Goal: Transaction & Acquisition: Purchase product/service

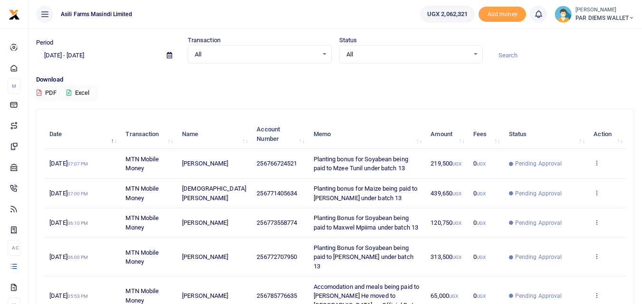
scroll to position [27, 0]
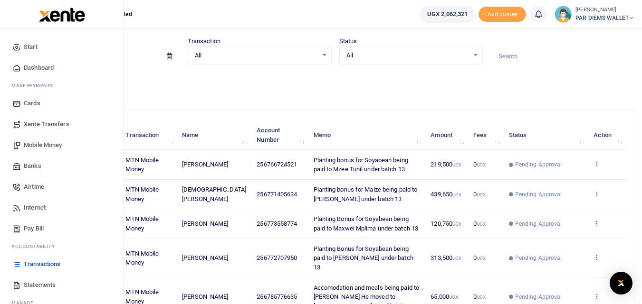
click at [38, 146] on span "Mobile Money" at bounding box center [43, 145] width 38 height 9
click at [45, 142] on span "Mobile Money" at bounding box center [43, 145] width 38 height 9
click at [51, 142] on span "Mobile Money" at bounding box center [43, 145] width 38 height 9
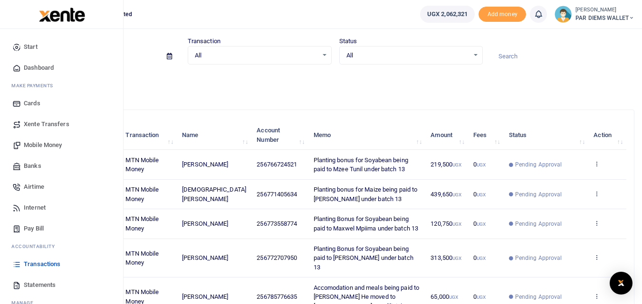
click at [51, 142] on span "Mobile Money" at bounding box center [43, 145] width 38 height 9
click at [46, 147] on span "Mobile Money" at bounding box center [43, 145] width 38 height 9
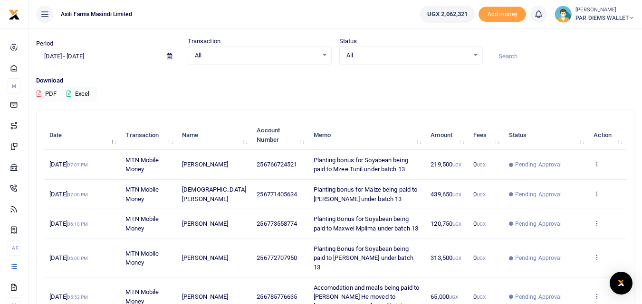
click at [363, 144] on th "Memo" at bounding box center [366, 135] width 117 height 29
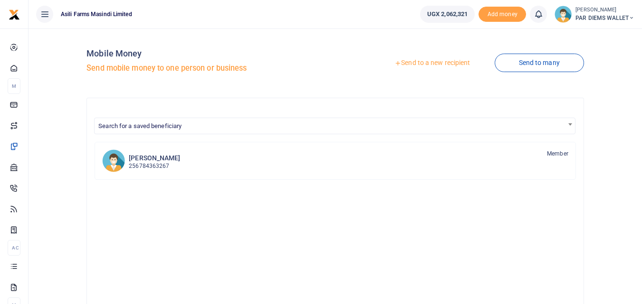
click at [426, 63] on link "Send to a new recipient" at bounding box center [432, 63] width 124 height 17
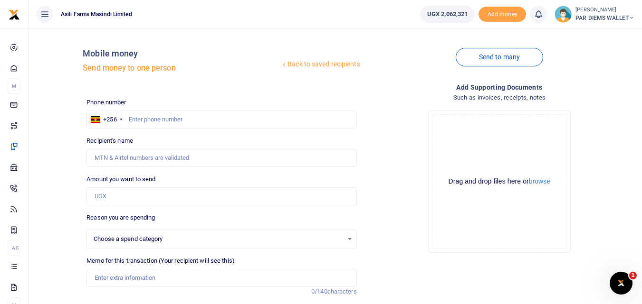
select select
click at [100, 197] on input "Amount you want to send" at bounding box center [221, 197] width 270 height 18
paste input "0787483048"
type input "0787483048"
click at [137, 115] on input "text" at bounding box center [221, 120] width 270 height 18
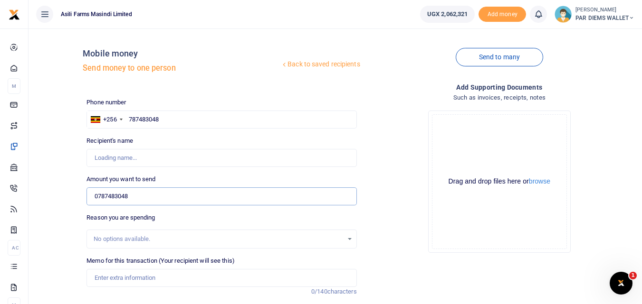
click at [154, 200] on input "0787483048" at bounding box center [221, 197] width 270 height 18
click at [176, 125] on input "787483048" at bounding box center [221, 120] width 270 height 18
type input "787483048"
type input "[PERSON_NAME]"
click at [147, 201] on input "0787483048" at bounding box center [221, 197] width 270 height 18
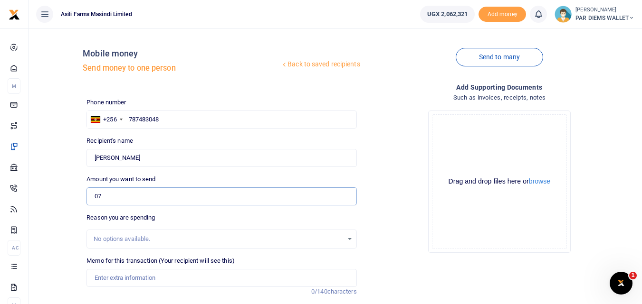
type input "0"
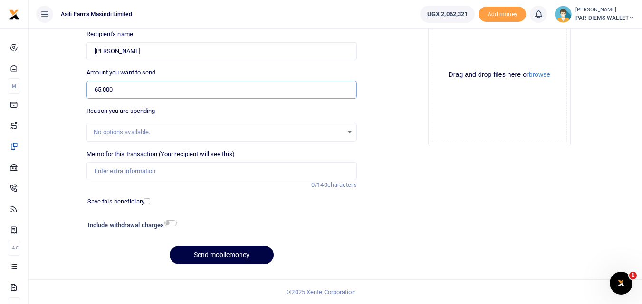
type input "65,000"
click at [120, 176] on input "Memo for this transaction (Your recipient will see this)" at bounding box center [221, 171] width 270 height 18
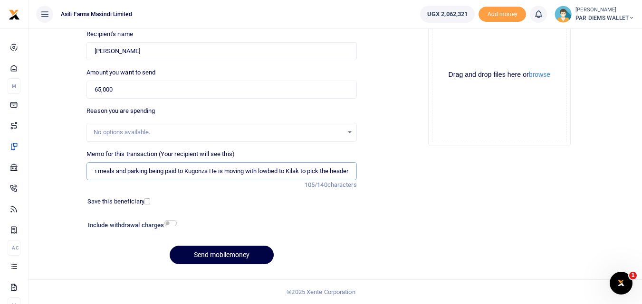
scroll to position [0, 47]
type input "Accomodation meals and parking being paid to Kugonza He is moving with lowbed t…"
click at [471, 48] on div "Drag and drop files here or browse Powered by Uppy" at bounding box center [499, 75] width 135 height 135
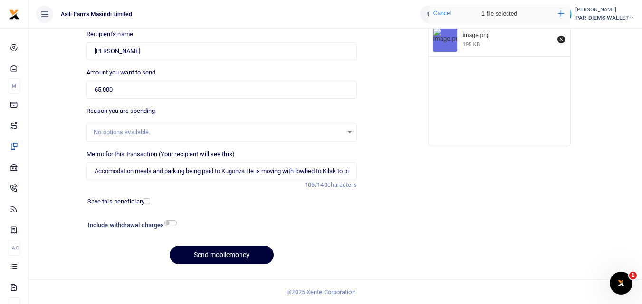
click at [215, 253] on button "Send mobilemoney" at bounding box center [222, 255] width 104 height 19
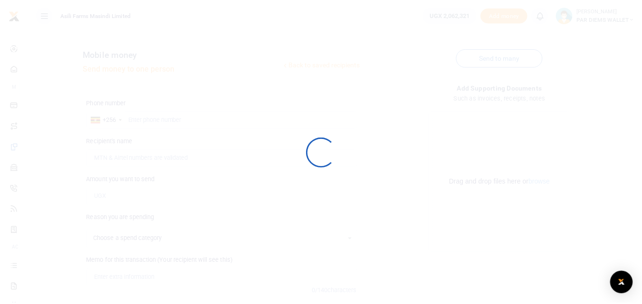
scroll to position [107, 0]
select select
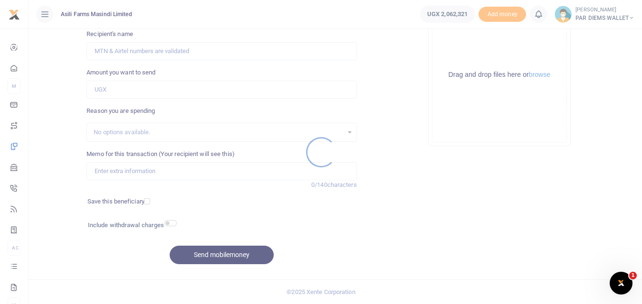
scroll to position [0, 0]
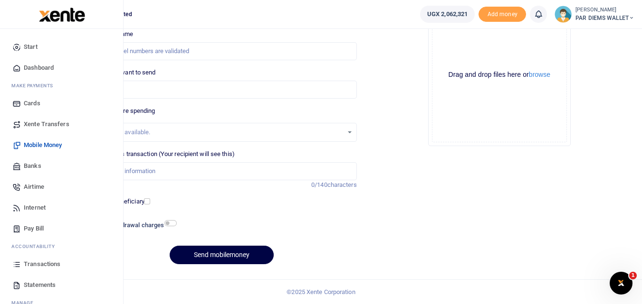
click at [18, 265] on icon at bounding box center [16, 264] width 9 height 9
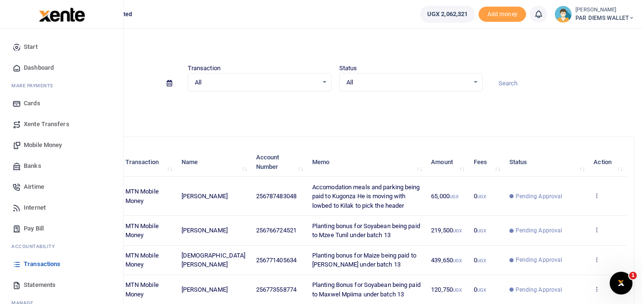
click at [22, 261] on link "Transactions" at bounding box center [62, 264] width 108 height 21
click at [40, 142] on span "Mobile Money" at bounding box center [43, 145] width 38 height 9
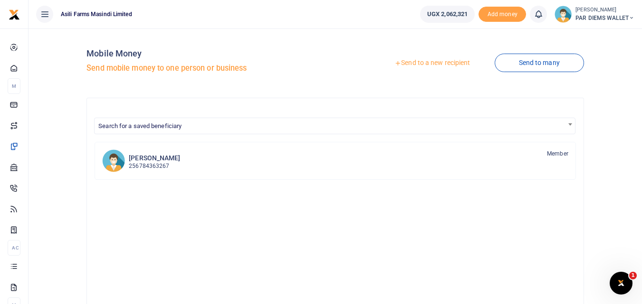
click at [421, 60] on div at bounding box center [321, 152] width 642 height 304
click at [421, 60] on link "Send to a new recipient" at bounding box center [432, 63] width 124 height 17
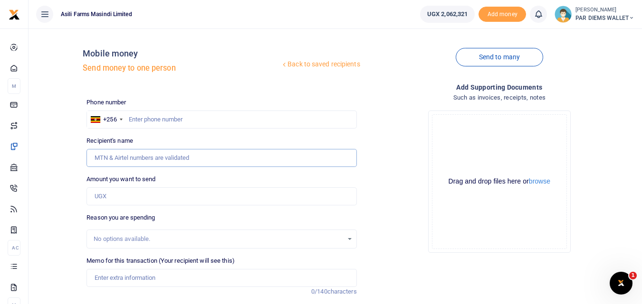
click at [128, 157] on input "Recipient's name" at bounding box center [221, 158] width 270 height 18
paste input "0788763237"
type input "0788763237"
click at [156, 118] on input "text" at bounding box center [221, 120] width 270 height 18
type input "788763237"
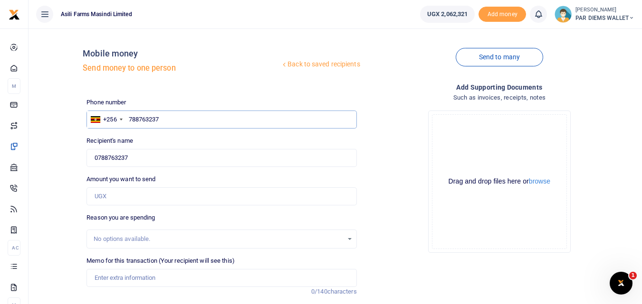
type input "[PERSON_NAME]"
type input "788763237"
click at [115, 200] on input "Amount you want to send" at bounding box center [221, 197] width 270 height 18
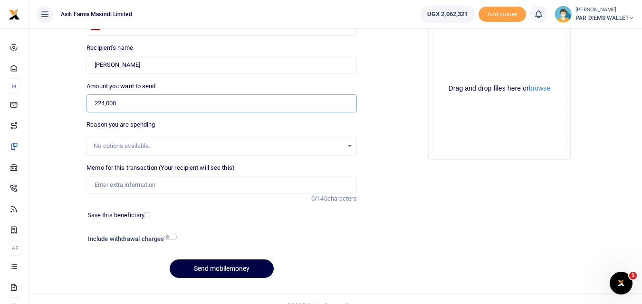
scroll to position [94, 0]
type input "224,000"
click at [110, 185] on input "Memo for this transaction (Your recipient will see this)" at bounding box center [221, 184] width 270 height 18
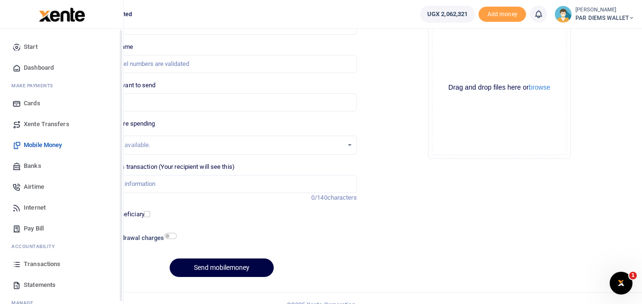
click at [16, 264] on icon at bounding box center [16, 264] width 9 height 9
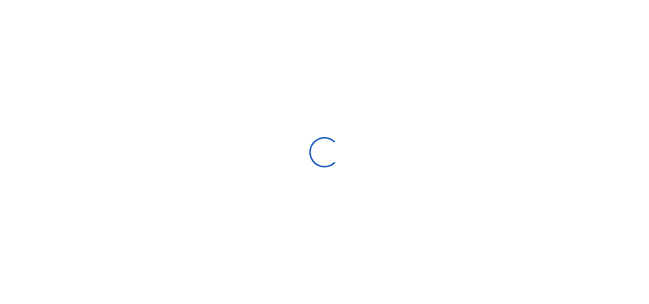
select select
type input "[DATE] - [DATE]"
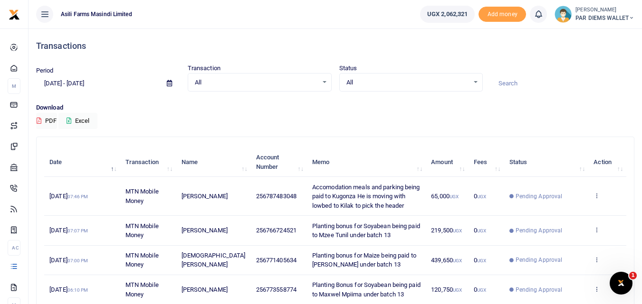
click at [322, 114] on div "Download PDF Excel" at bounding box center [335, 116] width 598 height 26
click at [359, 116] on div "Download PDF Excel" at bounding box center [335, 116] width 598 height 26
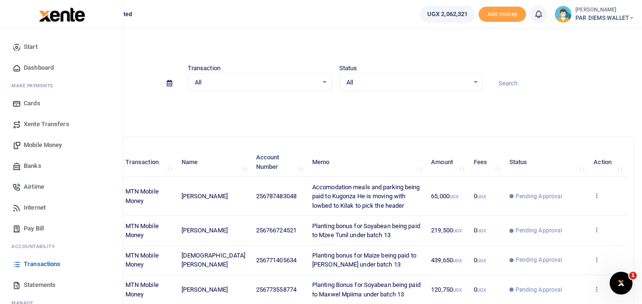
click at [44, 140] on link "Mobile Money" at bounding box center [62, 145] width 108 height 21
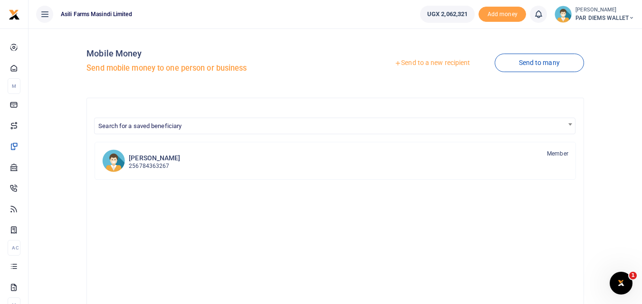
click at [429, 61] on link "Send to a new recipient" at bounding box center [432, 63] width 124 height 17
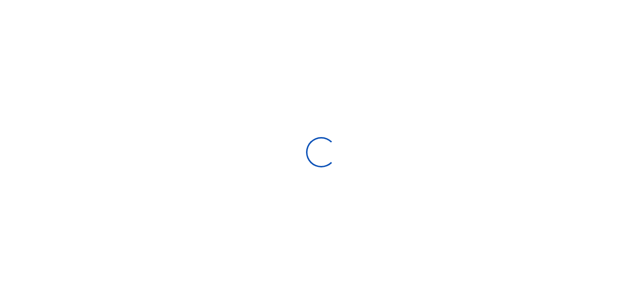
select select "Loading bundles"
select select
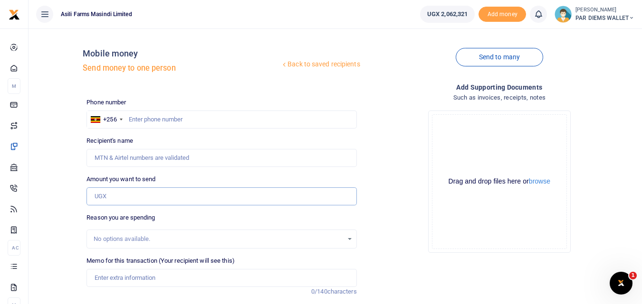
click at [117, 199] on input "Amount you want to send" at bounding box center [221, 197] width 270 height 18
paste input "0788763237"
type input "0788763237"
click at [154, 117] on input "text" at bounding box center [221, 120] width 270 height 18
type input "788763237"
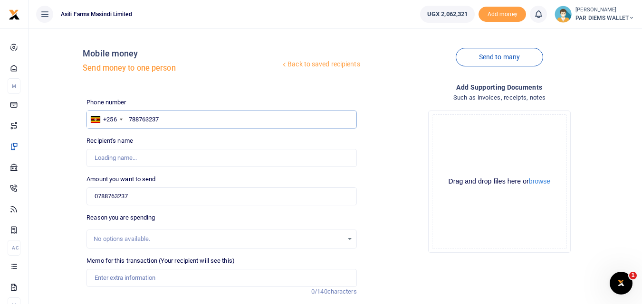
type input "[PERSON_NAME]"
type input "788763237"
click at [156, 193] on input "0788763237" at bounding box center [221, 197] width 270 height 18
type input "0"
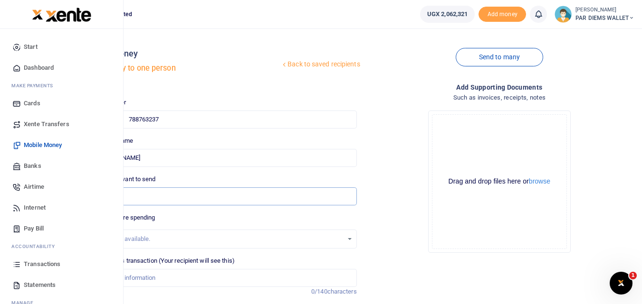
type input "224,000"
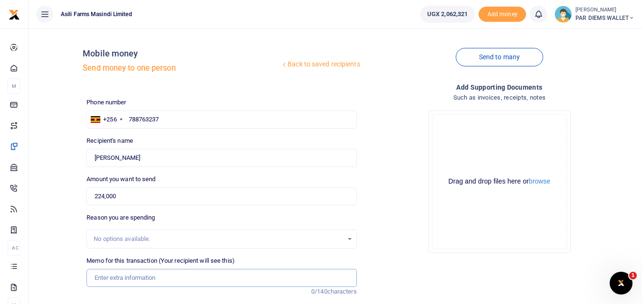
click at [113, 274] on input "Memo for this transaction (Your recipient will see this)" at bounding box center [221, 278] width 270 height 18
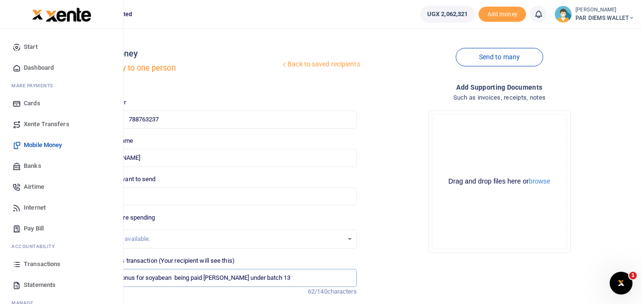
type input "Planting Bonus for soyabean being paid Vanita under batch 13"
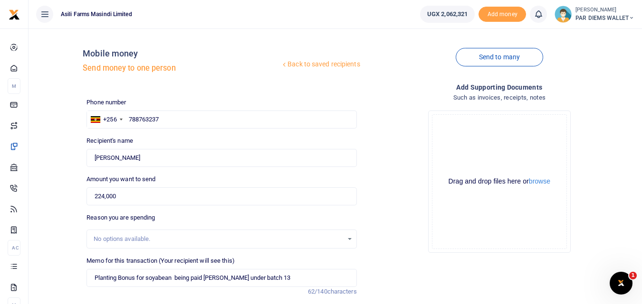
click at [471, 123] on div "Drag and drop files here or browse Powered by Uppy" at bounding box center [499, 181] width 135 height 135
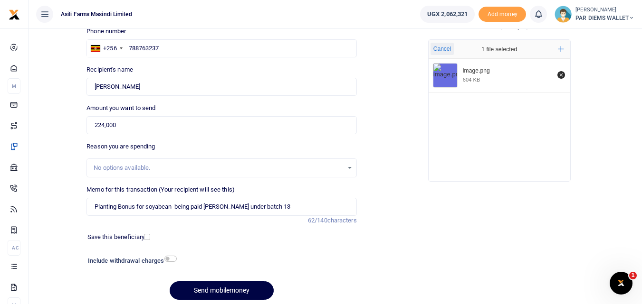
scroll to position [92, 0]
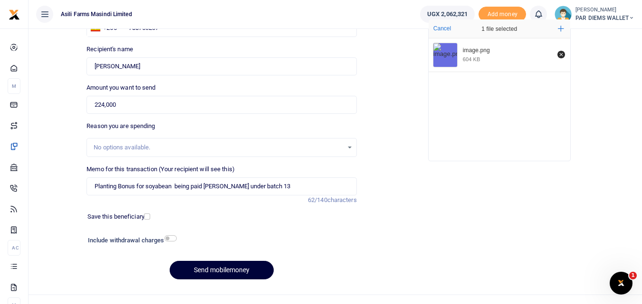
click at [224, 269] on button "Send mobilemoney" at bounding box center [222, 270] width 104 height 19
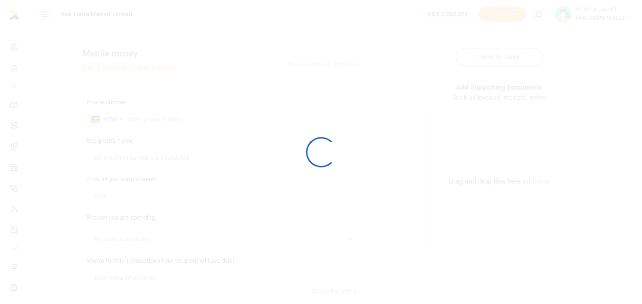
scroll to position [92, 0]
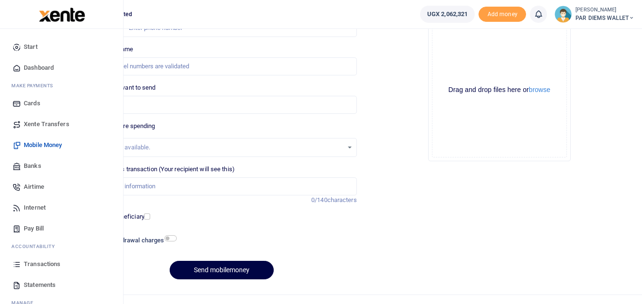
click at [23, 264] on link "Transactions" at bounding box center [62, 264] width 108 height 21
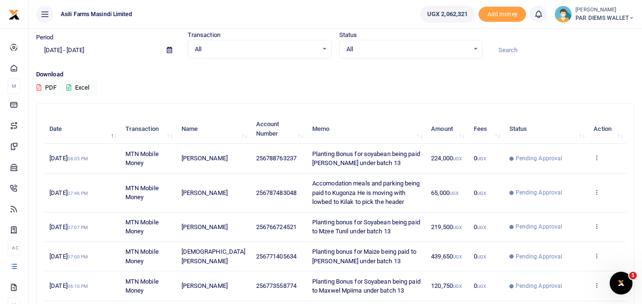
scroll to position [35, 0]
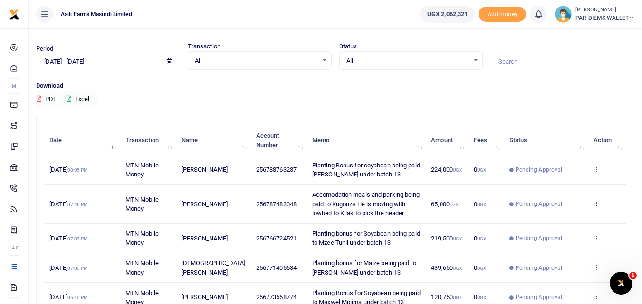
scroll to position [15, 0]
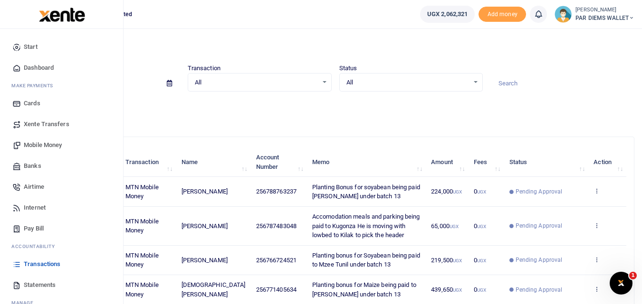
click at [31, 141] on span "Mobile Money" at bounding box center [43, 145] width 38 height 9
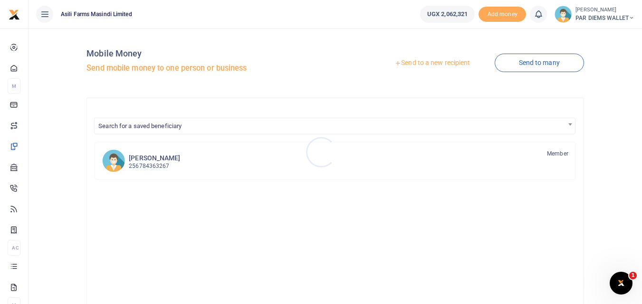
click at [427, 64] on div at bounding box center [321, 152] width 642 height 304
click at [431, 60] on link "Send to a new recipient" at bounding box center [432, 63] width 124 height 17
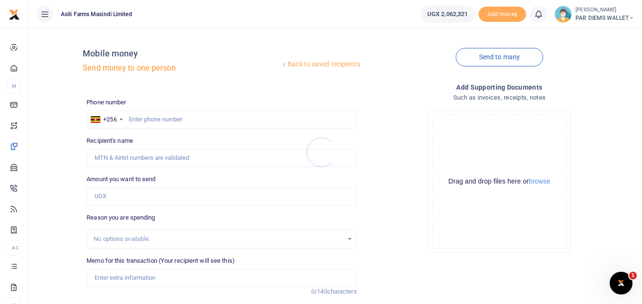
click at [101, 190] on div at bounding box center [321, 152] width 642 height 304
click at [100, 196] on input "Amount you want to send" at bounding box center [221, 197] width 270 height 18
paste input "0777043841"
type input "0777043841"
click at [144, 117] on input "text" at bounding box center [221, 120] width 270 height 18
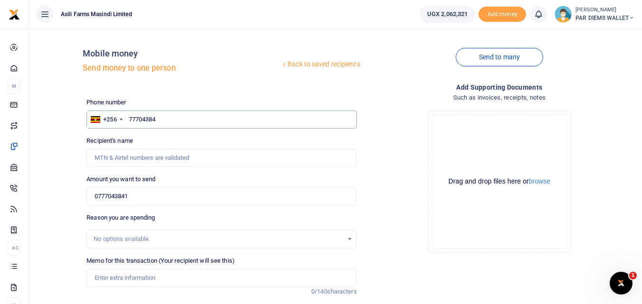
type input "777043841"
type input "Innocent Ruteisire"
type input "777043841"
click at [150, 197] on input "0777043841" at bounding box center [221, 197] width 270 height 18
type input "7"
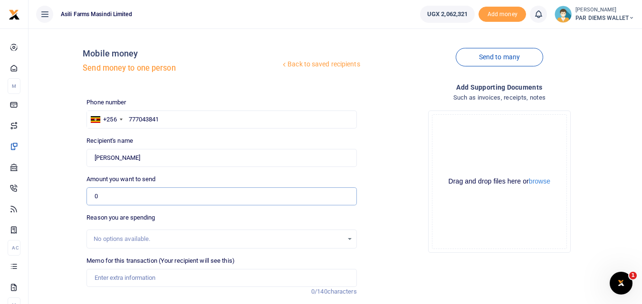
click at [116, 200] on input "0" at bounding box center [221, 197] width 270 height 18
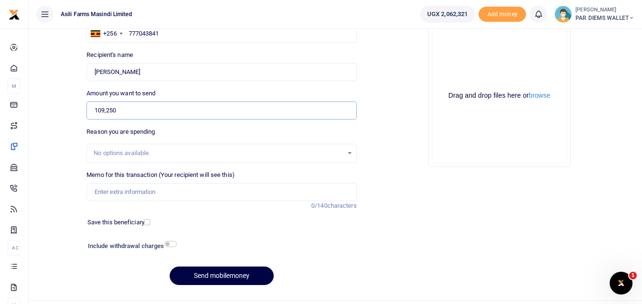
scroll to position [88, 0]
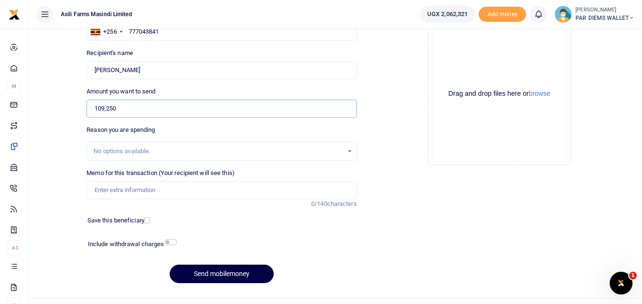
type input "109,250"
click at [122, 189] on input "Memo for this transaction (Your recipient will see this)" at bounding box center [221, 190] width 270 height 18
type input "Planting Bonus for Maize being paid to Innocent under batch 13"
click at [475, 48] on div "Drag and drop files here or browse Powered by Uppy" at bounding box center [499, 94] width 135 height 135
click at [486, 107] on div "Drag and drop files here or browse Powered by Uppy" at bounding box center [499, 94] width 135 height 135
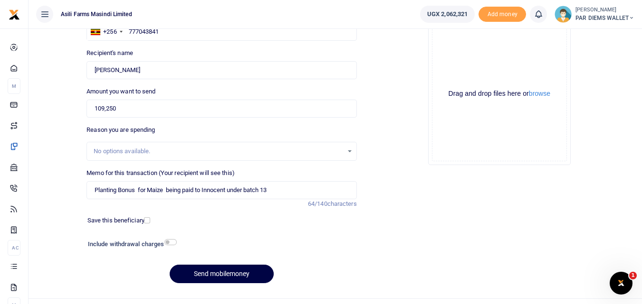
click at [468, 62] on div "Drag and drop files here or browse Powered by Uppy" at bounding box center [499, 94] width 135 height 135
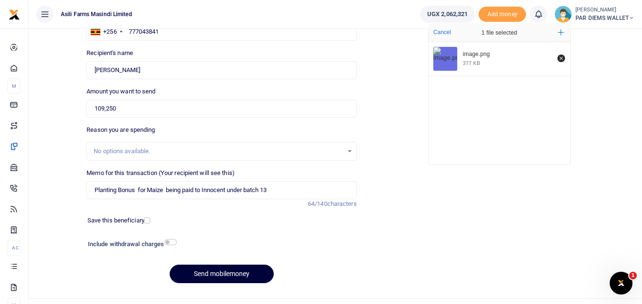
click at [219, 270] on button "Send mobilemoney" at bounding box center [222, 274] width 104 height 19
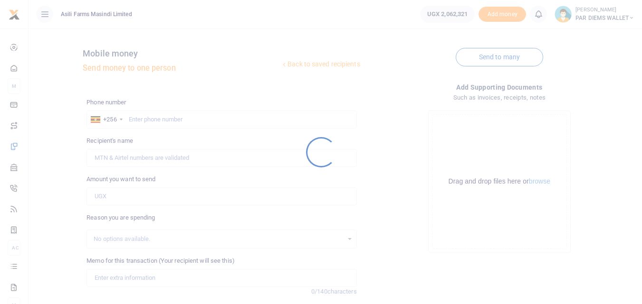
scroll to position [88, 0]
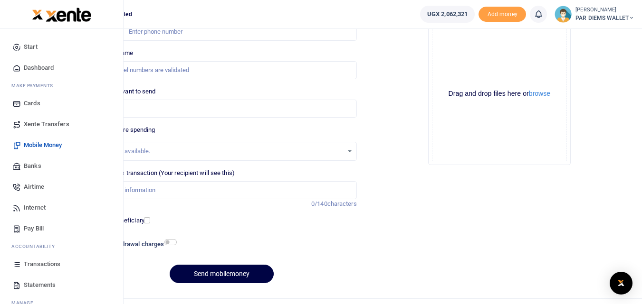
click at [13, 263] on icon at bounding box center [16, 264] width 9 height 9
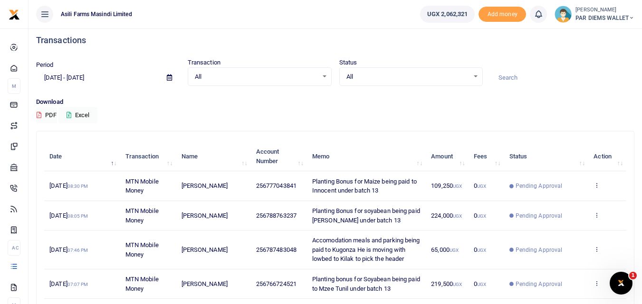
scroll to position [5, 0]
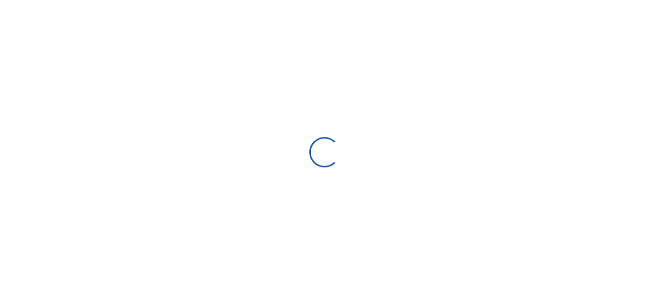
type input "[DATE] - [DATE]"
select select
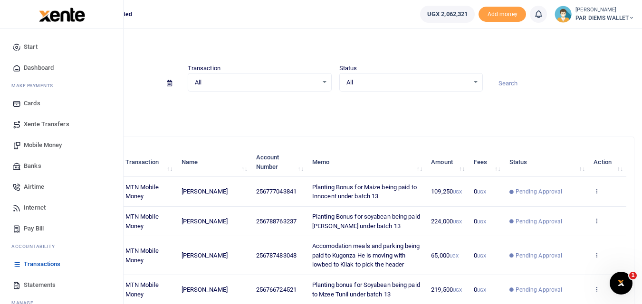
click at [45, 143] on span "Mobile Money" at bounding box center [43, 145] width 38 height 9
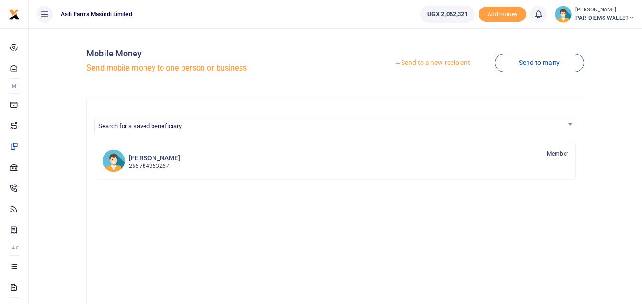
click at [417, 61] on link "Send to a new recipient" at bounding box center [432, 63] width 124 height 17
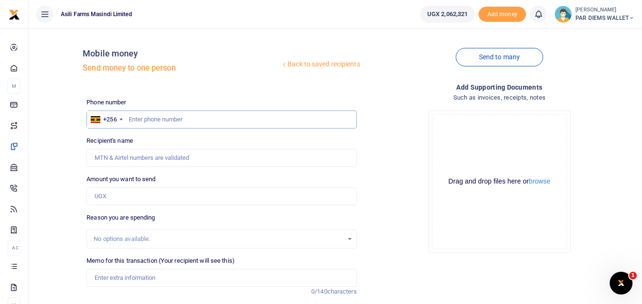
click at [141, 118] on input "text" at bounding box center [221, 120] width 270 height 18
click at [179, 120] on input "784747529" at bounding box center [221, 120] width 270 height 18
type input "784747529"
type input "[PERSON_NAME]"
click at [117, 201] on input "Amount you want to send" at bounding box center [221, 197] width 270 height 18
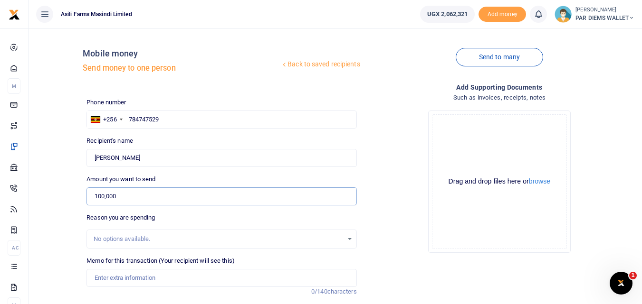
type input "100,000"
click at [120, 275] on input "Memo for this transaction (Your recipient will see this)" at bounding box center [221, 278] width 270 height 18
type input "Planting Bonus for Maize being paid to Born Constat under batch 13"
click at [524, 127] on div "Drag and drop files here or browse Powered by Uppy" at bounding box center [499, 181] width 135 height 135
click at [484, 134] on div "Drag and drop files here or browse Powered by Uppy" at bounding box center [499, 181] width 135 height 135
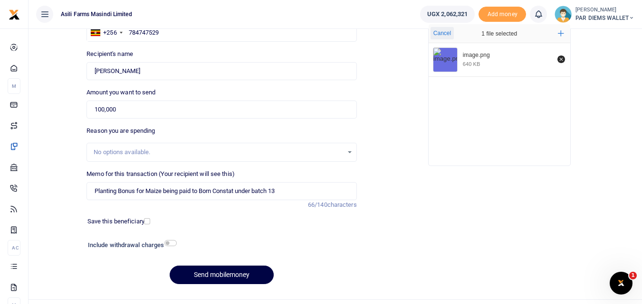
scroll to position [86, 0]
click at [248, 273] on button "Send mobilemoney" at bounding box center [222, 275] width 104 height 19
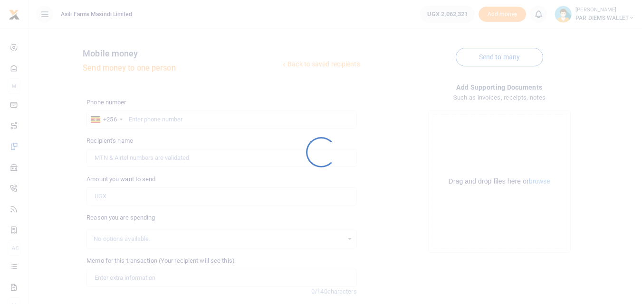
scroll to position [86, 0]
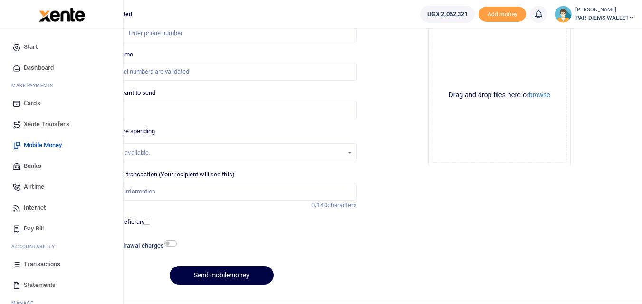
click at [17, 267] on icon at bounding box center [16, 264] width 9 height 9
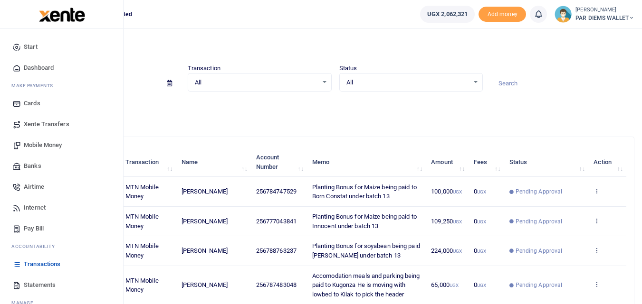
click at [41, 146] on span "Mobile Money" at bounding box center [43, 145] width 38 height 9
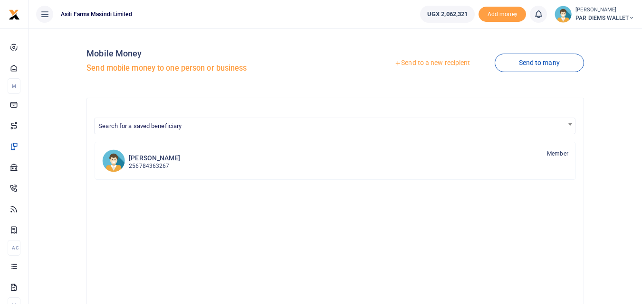
click at [414, 60] on link "Send to a new recipient" at bounding box center [432, 63] width 124 height 17
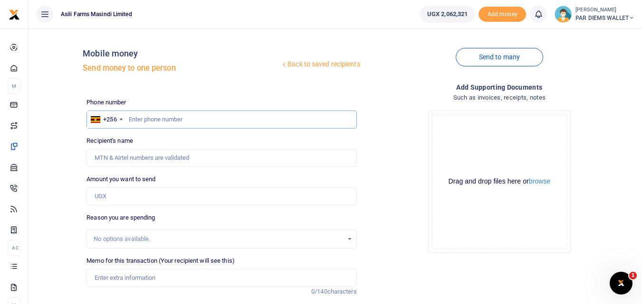
click at [165, 122] on input "text" at bounding box center [221, 120] width 270 height 18
type input "780372550"
type input "[PERSON_NAME]"
type input "780372550"
click at [131, 197] on input "Amount you want to send" at bounding box center [221, 197] width 270 height 18
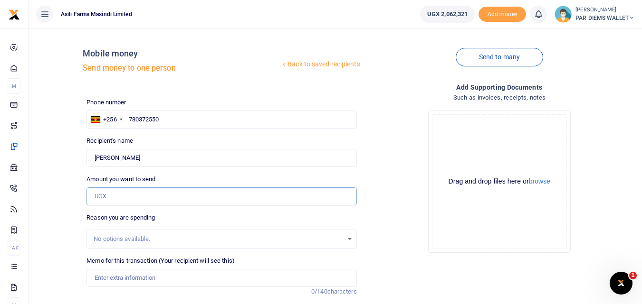
click at [131, 197] on input "Amount you want to send" at bounding box center [221, 197] width 270 height 18
click at [126, 201] on input "Amount you want to send" at bounding box center [221, 197] width 270 height 18
click at [103, 203] on input "Amount you want to send" at bounding box center [221, 197] width 270 height 18
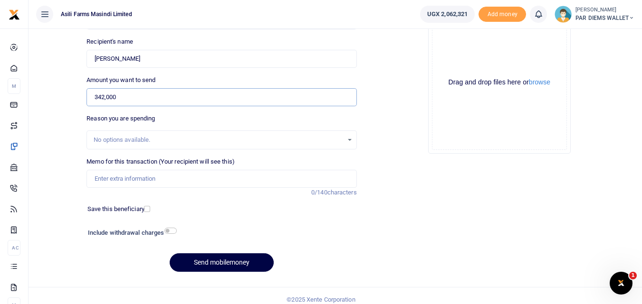
scroll to position [107, 0]
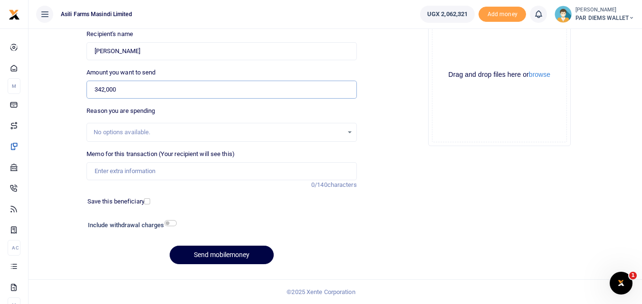
type input "342,000"
click at [120, 166] on input "Memo for this transaction (Your recipient will see this)" at bounding box center [221, 171] width 270 height 18
click at [134, 171] on input "Planting Bonus being paid to Auma Sarah under batch 13" at bounding box center [221, 171] width 270 height 18
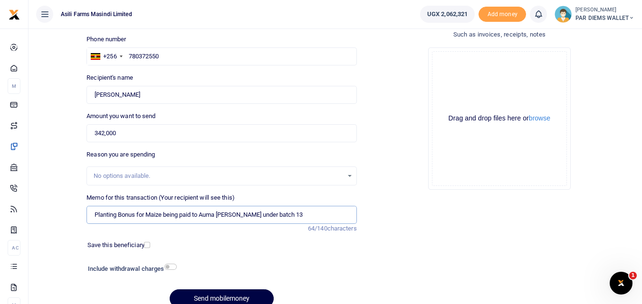
scroll to position [62, 0]
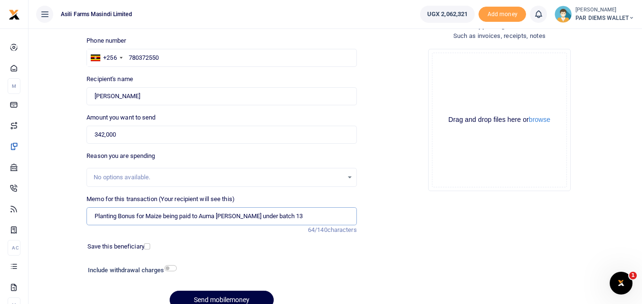
type input "Planting Bonus for Maize being paid to Auma Sarah under batch 13"
click at [455, 76] on div "Drag and drop files here or browse Powered by Uppy" at bounding box center [499, 120] width 135 height 135
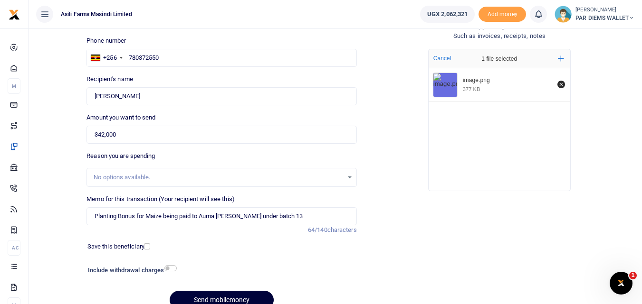
click at [225, 296] on button "Send mobilemoney" at bounding box center [222, 300] width 104 height 19
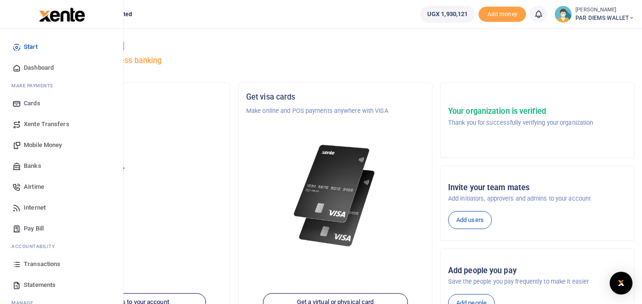
click at [39, 147] on span "Mobile Money" at bounding box center [43, 145] width 38 height 9
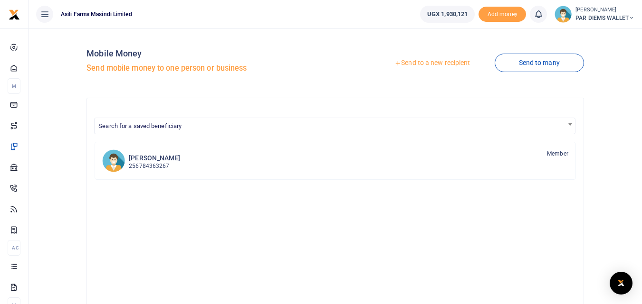
click at [424, 59] on link "Send to a new recipient" at bounding box center [432, 63] width 124 height 17
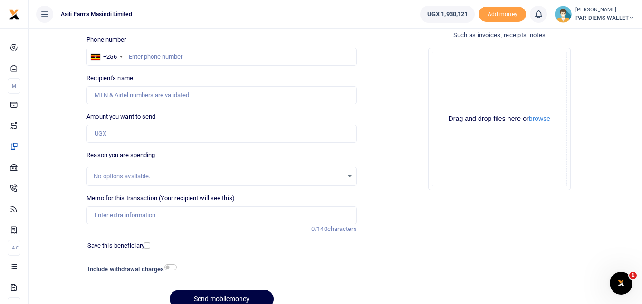
scroll to position [61, 0]
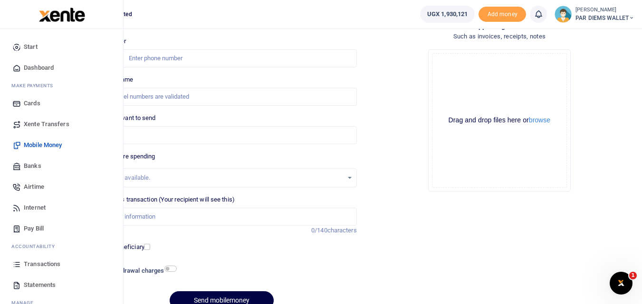
click at [17, 265] on icon at bounding box center [16, 264] width 9 height 9
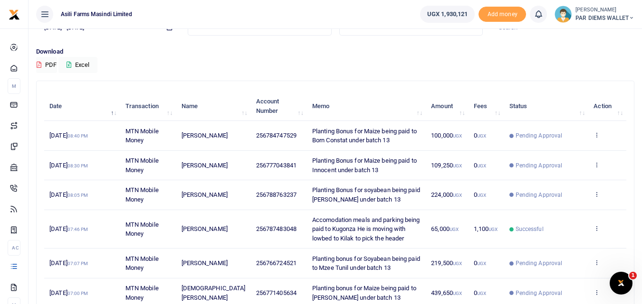
scroll to position [58, 0]
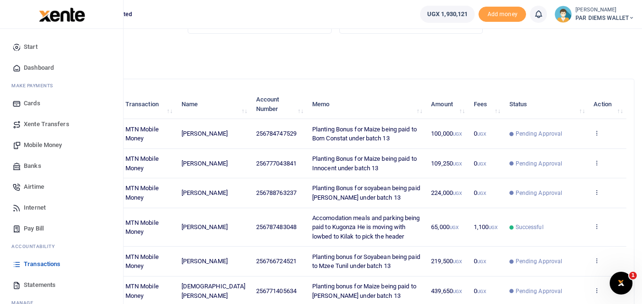
click at [47, 144] on span "Mobile Money" at bounding box center [43, 145] width 38 height 9
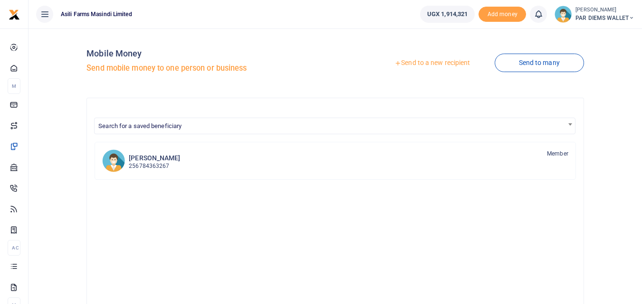
click at [429, 62] on link "Send to a new recipient" at bounding box center [432, 63] width 124 height 17
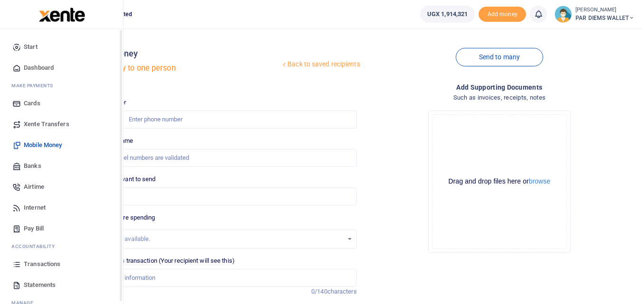
click at [21, 269] on link "Transactions" at bounding box center [62, 264] width 108 height 21
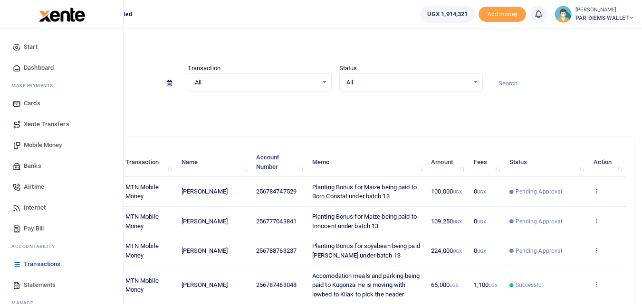
click at [46, 144] on span "Mobile Money" at bounding box center [43, 145] width 38 height 9
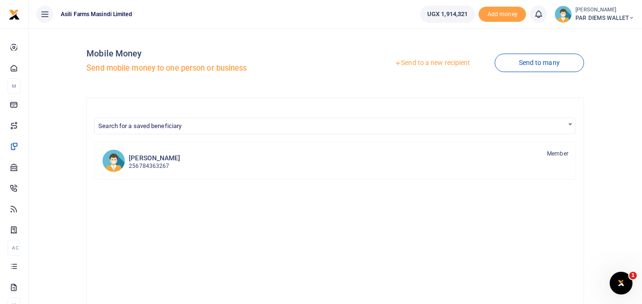
click at [438, 62] on link "Send to a new recipient" at bounding box center [432, 63] width 124 height 17
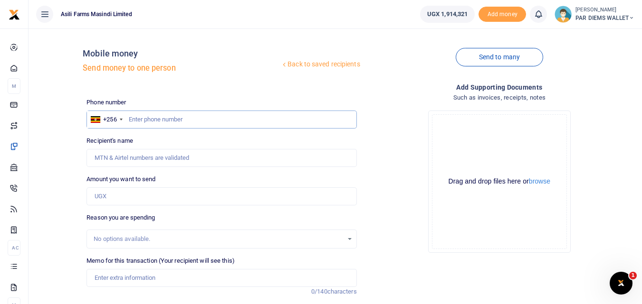
click at [141, 121] on input "text" at bounding box center [221, 120] width 270 height 18
type input "780372550"
type input "Sarah Auma"
type input "780372550"
click at [129, 199] on input "Amount you want to send" at bounding box center [221, 197] width 270 height 18
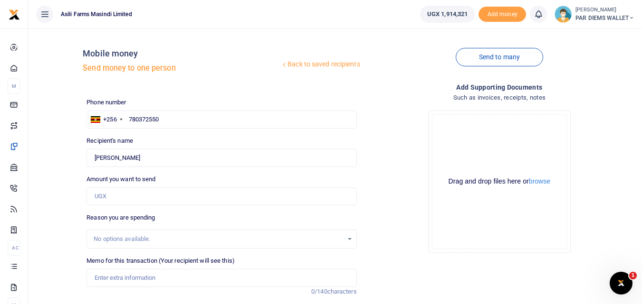
click at [417, 182] on div "Drop your files here Drag and drop files here or browse Powered by Uppy" at bounding box center [499, 182] width 270 height 158
click at [142, 195] on input "Amount you want to send" at bounding box center [221, 197] width 270 height 18
type input "342,000"
click at [119, 283] on input "Memo for this transaction (Your recipient will see this)" at bounding box center [221, 278] width 270 height 18
click at [217, 281] on input "Planting Bonus for Maize being paid to Sarah under" at bounding box center [221, 278] width 270 height 18
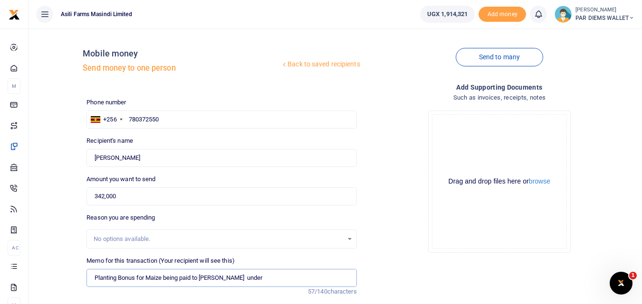
click at [272, 280] on input "Planting Bonus for Maize being paid to Sarah Auma under" at bounding box center [221, 278] width 270 height 18
type input "Planting Bonus for Maize being paid to Sarah Auma under batch 13"
click at [464, 143] on div "Drag and drop files here or browse Powered by Uppy" at bounding box center [499, 181] width 135 height 135
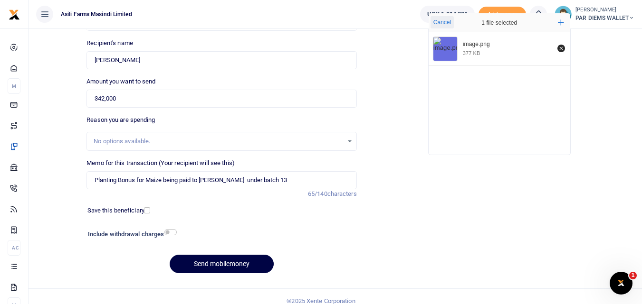
scroll to position [107, 0]
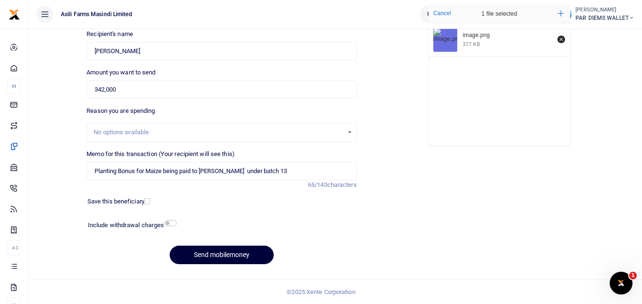
click at [224, 255] on button "Send mobilemoney" at bounding box center [222, 255] width 104 height 19
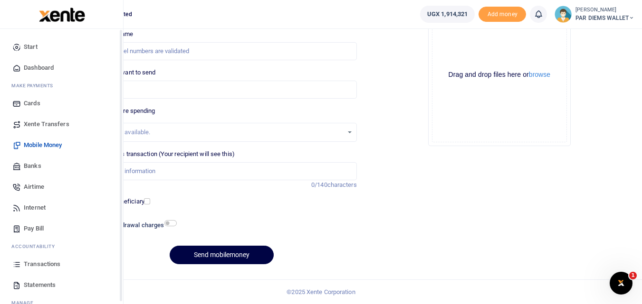
click at [15, 266] on icon at bounding box center [16, 264] width 9 height 9
